Goal: Task Accomplishment & Management: Manage account settings

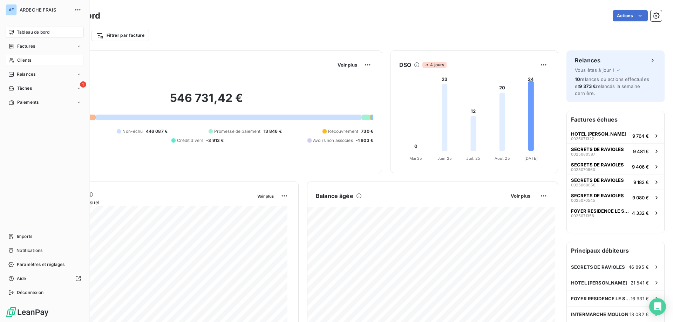
click at [21, 62] on span "Clients" at bounding box center [24, 60] width 14 height 6
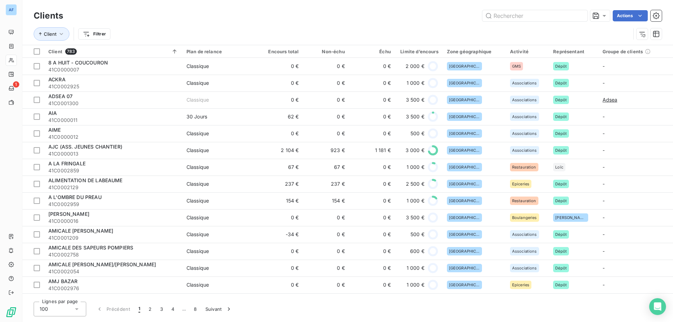
click at [72, 307] on div "100" at bounding box center [60, 309] width 53 height 15
click at [58, 280] on li "50" at bounding box center [60, 281] width 53 height 13
click at [513, 14] on input "text" at bounding box center [534, 15] width 105 height 11
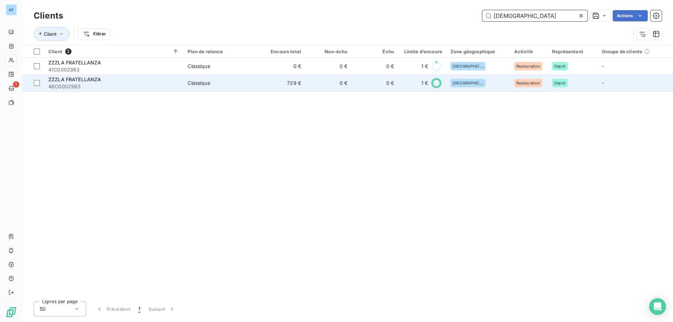
type input "frate"
click at [150, 80] on div "ZZZLA FRATELLANZA" at bounding box center [113, 79] width 131 height 7
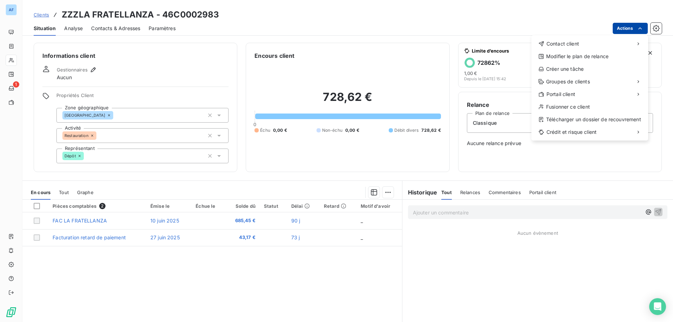
click at [629, 27] on html "AF 1 Clients ZZZLA FRATELLANZA - 46C0002983 Situation Analyse Contacts & Adress…" at bounding box center [336, 161] width 673 height 322
click at [557, 63] on div "Créer une tâche" at bounding box center [589, 68] width 111 height 11
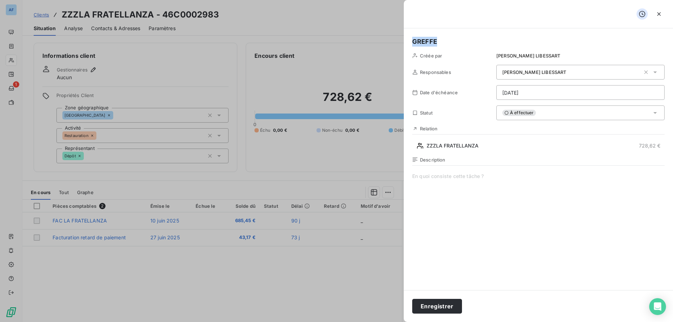
drag, startPoint x: 468, startPoint y: 44, endPoint x: 314, endPoint y: 40, distance: 154.2
click at [314, 322] on div "GREFFE Créée par Jennifer LIBESSART Responsables Jennifer LIBESSART Date d'éché…" at bounding box center [336, 322] width 673 height 0
click at [450, 176] on span at bounding box center [538, 240] width 252 height 135
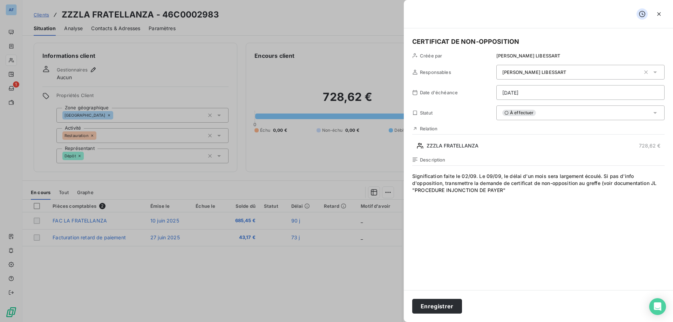
click at [522, 93] on html "AF 1 Clients ZZZLA FRATELLANZA - 46C0002983 Situation Analyse Contacts & Adress…" at bounding box center [336, 161] width 673 height 322
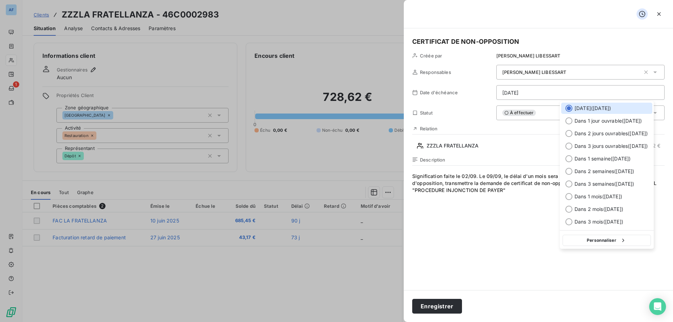
click at [501, 188] on html "AF 1 Clients ZZZLA FRATELLANZA - 46C0002983 Situation Analyse Contacts & Adress…" at bounding box center [336, 161] width 673 height 322
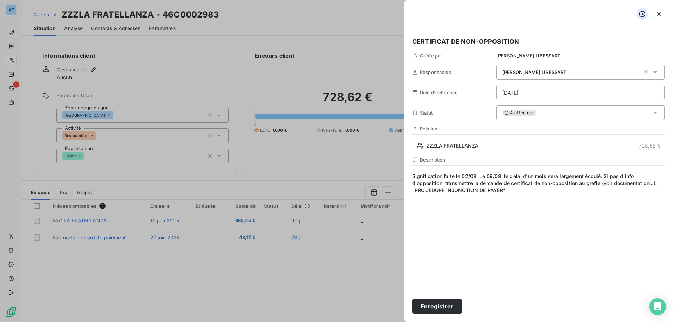
click at [499, 176] on span "Signification faite le 02/09. Le 09/09, le délai d'un mois sera largement écoul…" at bounding box center [538, 240] width 252 height 135
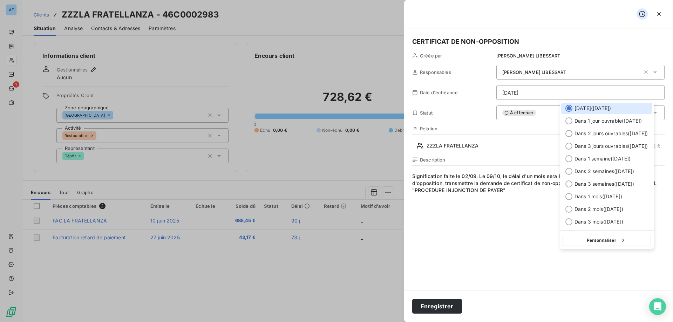
click at [522, 91] on html "AF 1 Clients ZZZLA FRATELLANZA - 46C0002983 Situation Analyse Contacts & Adress…" at bounding box center [336, 161] width 673 height 322
click at [604, 240] on button "Personnaliser" at bounding box center [606, 240] width 88 height 11
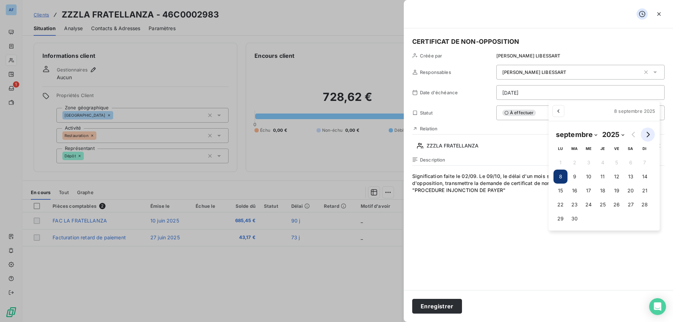
click at [647, 134] on icon "Go to next month" at bounding box center [648, 135] width 6 height 6
select select "9"
click at [601, 177] on button "9" at bounding box center [605, 177] width 14 height 14
type input "09/10/2025"
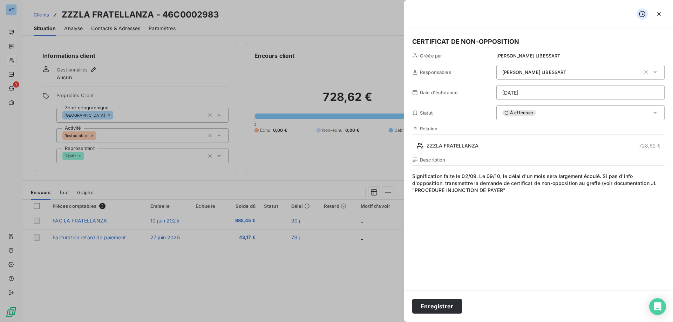
click at [476, 249] on html "AF 1 Clients ZZZLA FRATELLANZA - 46C0002983 Situation Analyse Contacts & Adress…" at bounding box center [336, 161] width 673 height 322
click at [529, 112] on span "À effectuer" at bounding box center [519, 113] width 34 height 6
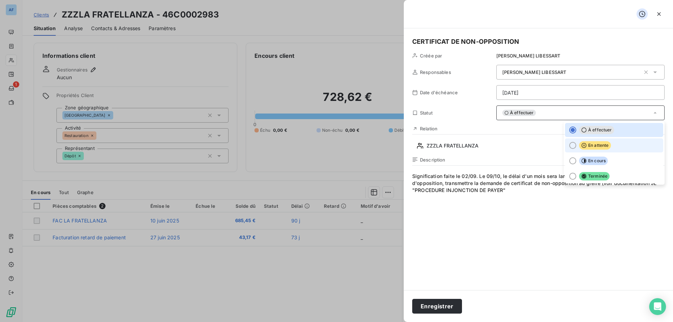
click at [594, 142] on span "En attente" at bounding box center [595, 145] width 32 height 8
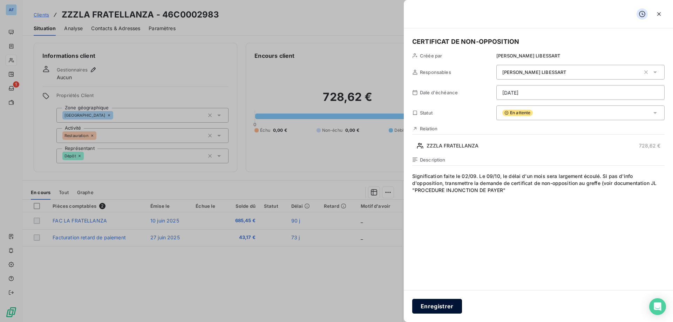
click at [447, 303] on button "Enregistrer" at bounding box center [437, 306] width 50 height 15
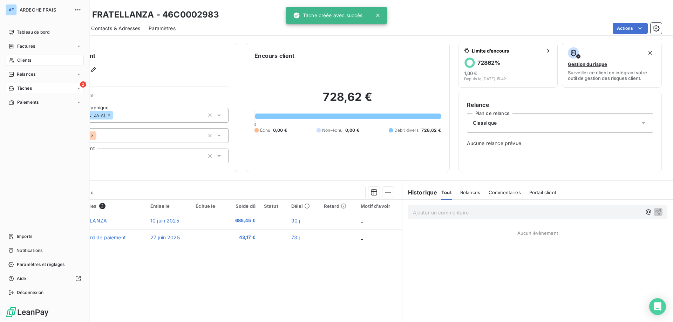
click at [22, 87] on span "Tâches" at bounding box center [24, 88] width 15 height 6
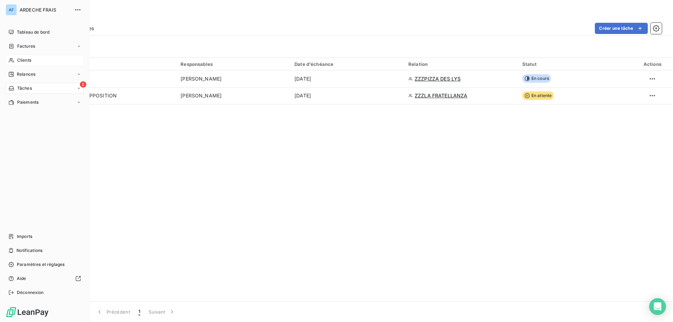
click at [28, 60] on span "Clients" at bounding box center [24, 60] width 14 height 6
